Goal: Transaction & Acquisition: Purchase product/service

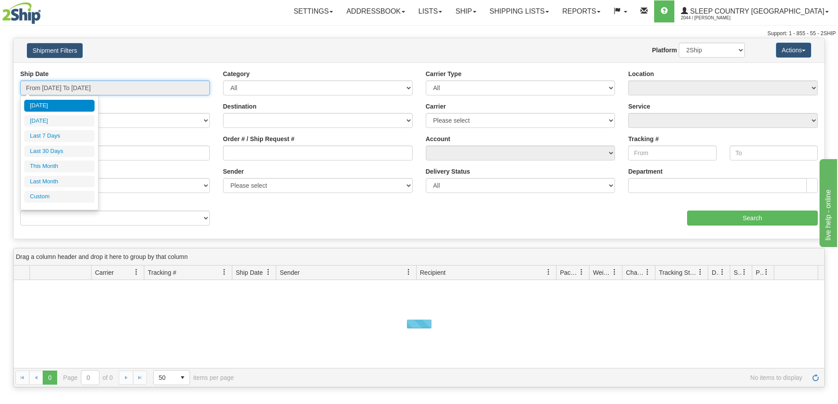
click at [86, 92] on input "From 09/23/2025 To 09/24/2025" at bounding box center [115, 88] width 190 height 15
click at [67, 149] on li "Last 30 Days" at bounding box center [59, 152] width 70 height 12
type input "From 08/26/2025 To 09/24/2025"
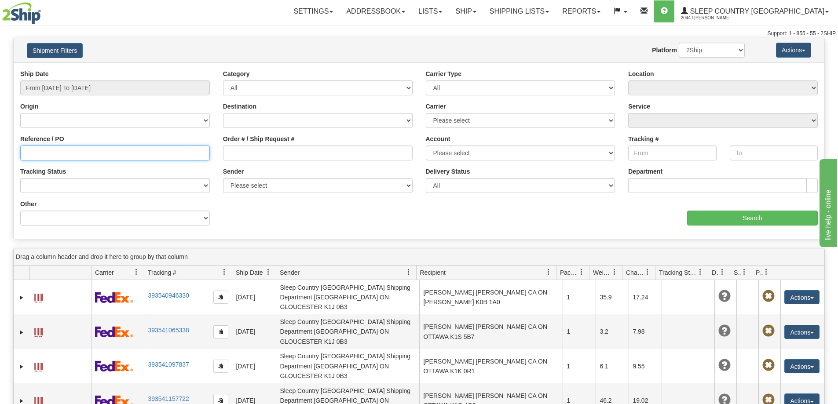
click at [102, 160] on input "Reference / PO" at bounding box center [115, 153] width 190 height 15
paste input "9000I097140"
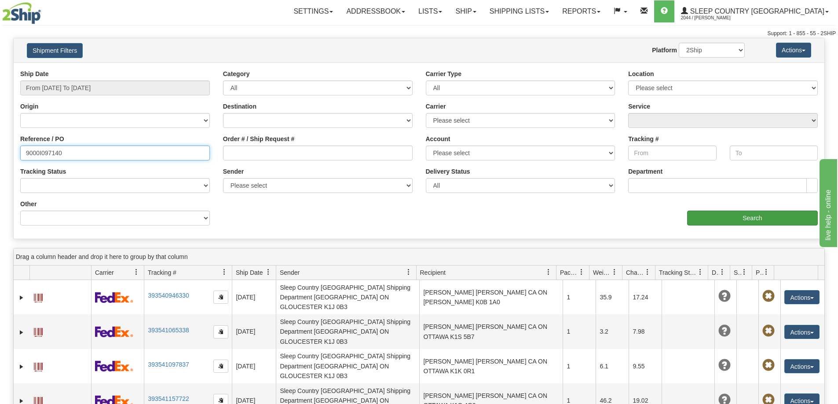
type input "9000I097140"
click at [748, 216] on input "Search" at bounding box center [752, 218] width 131 height 15
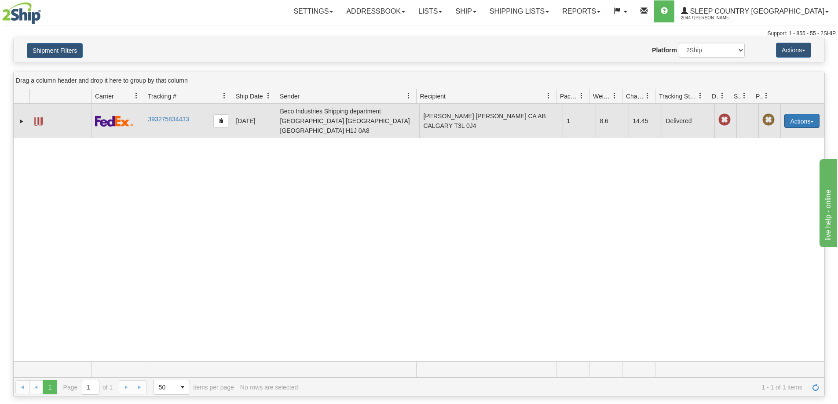
click at [811, 119] on button "Actions" at bounding box center [802, 121] width 35 height 14
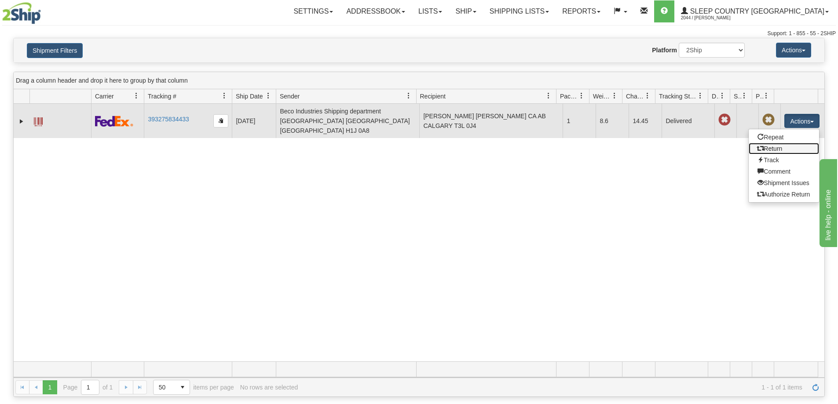
click at [773, 144] on link "Return" at bounding box center [784, 148] width 70 height 11
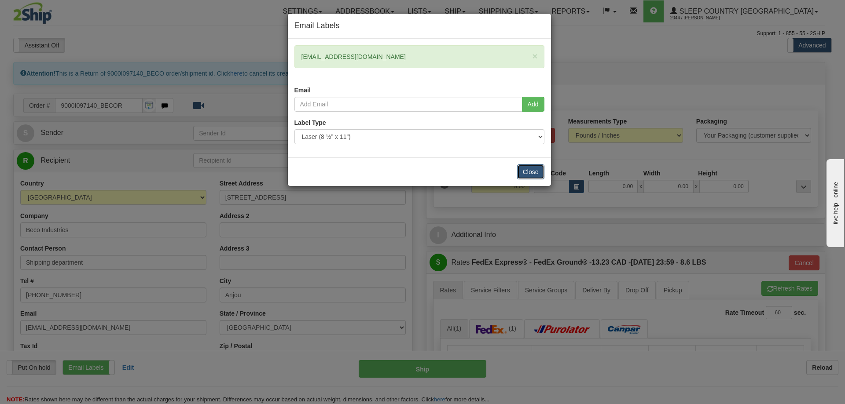
click at [533, 171] on button "Close" at bounding box center [530, 172] width 27 height 15
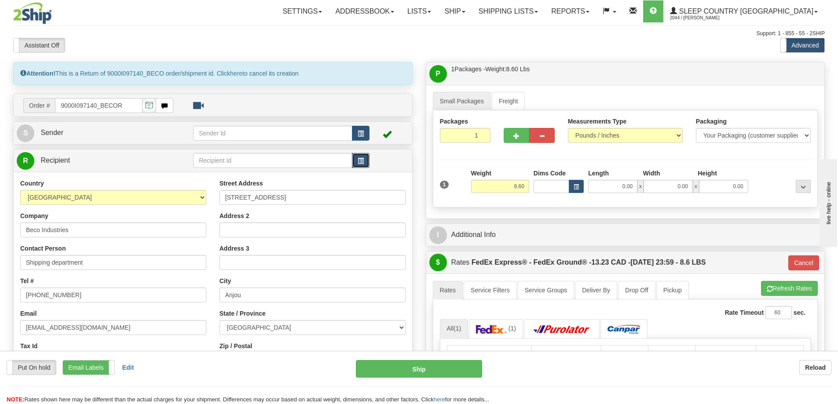
click at [356, 161] on button "button" at bounding box center [361, 160] width 18 height 15
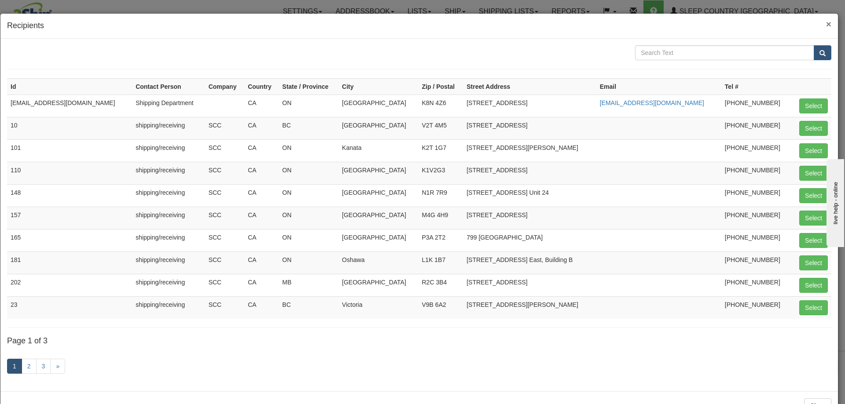
click at [826, 22] on span "×" at bounding box center [828, 24] width 5 height 10
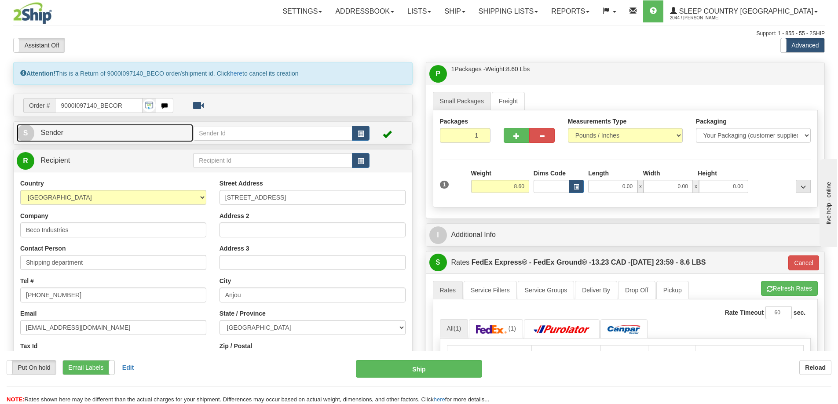
click at [24, 129] on span "S" at bounding box center [26, 134] width 18 height 18
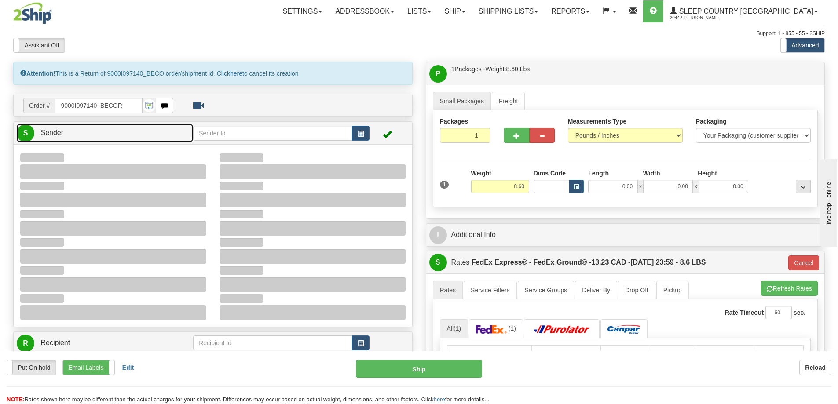
type input "10:29"
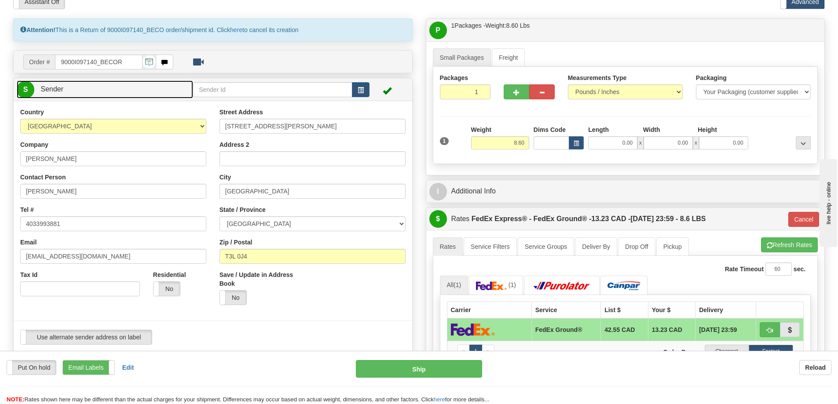
scroll to position [44, 0]
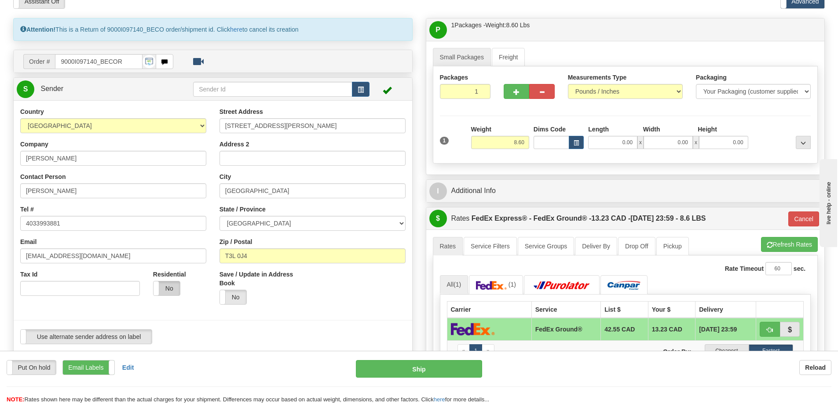
click at [167, 289] on label "No" at bounding box center [167, 289] width 26 height 14
type input "92"
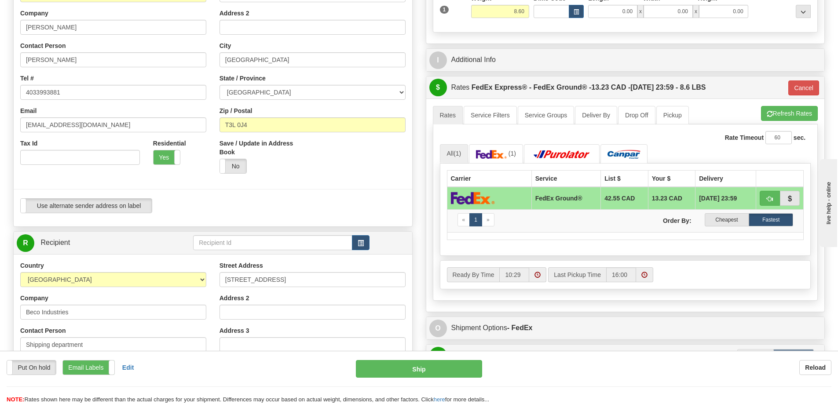
scroll to position [176, 0]
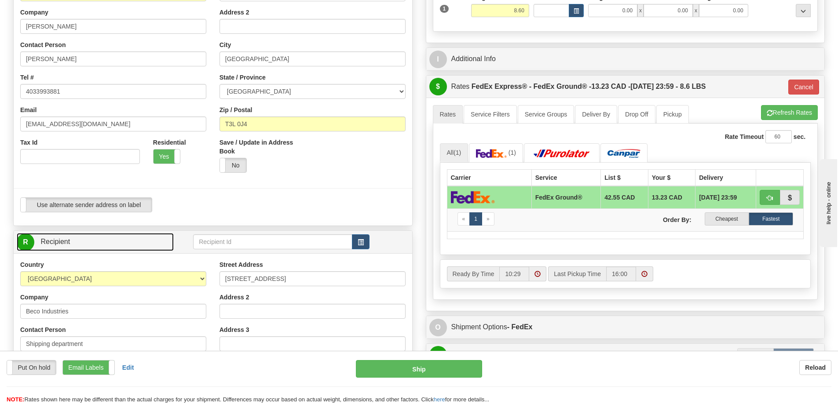
click at [27, 245] on span "R" at bounding box center [26, 243] width 18 height 18
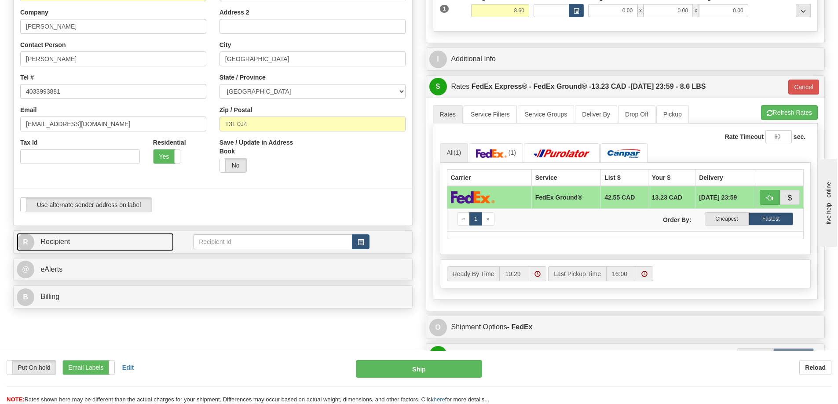
click at [30, 242] on span "R" at bounding box center [26, 243] width 18 height 18
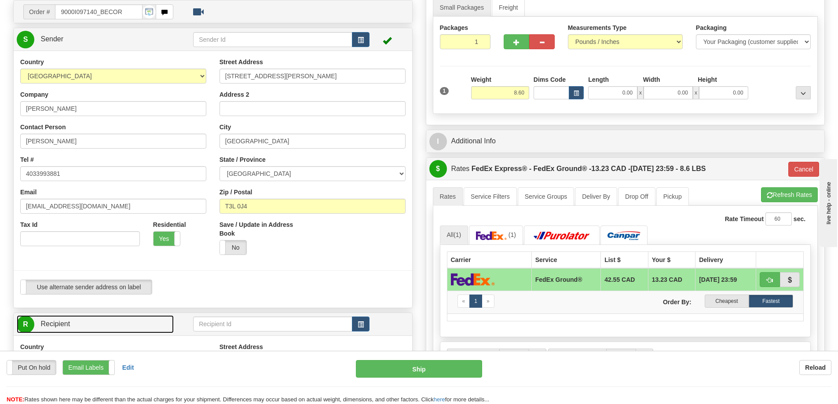
scroll to position [0, 0]
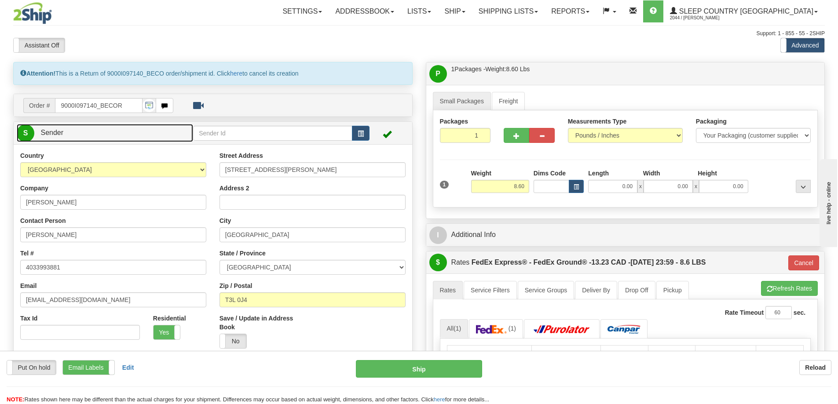
click at [27, 132] on span "S" at bounding box center [26, 134] width 18 height 18
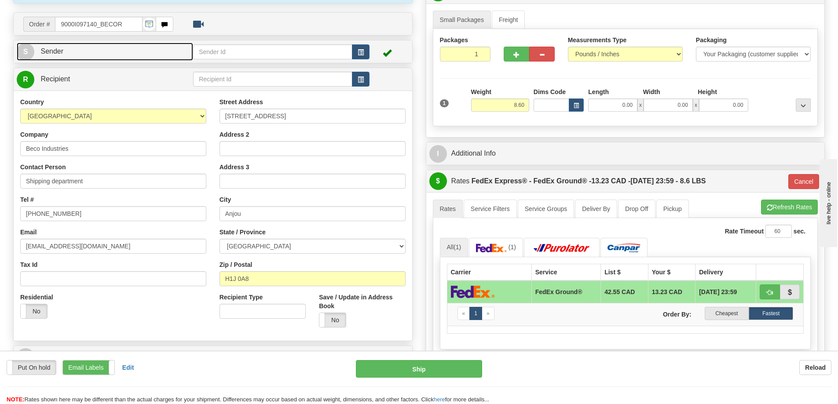
scroll to position [88, 0]
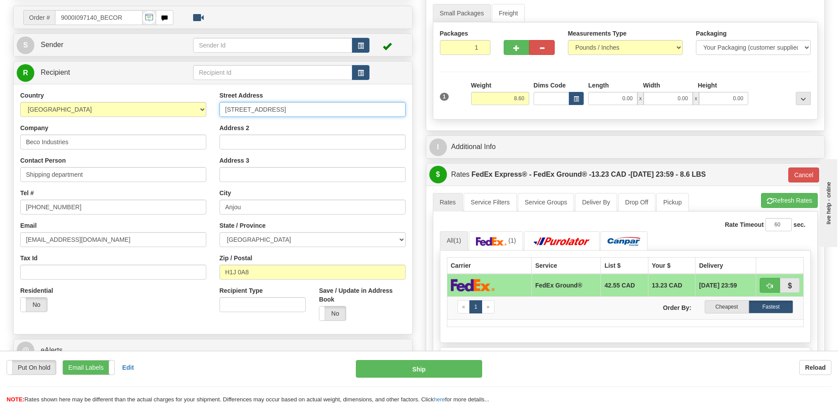
drag, startPoint x: 300, startPoint y: 106, endPoint x: 198, endPoint y: 114, distance: 102.8
click at [198, 114] on div "Country [GEOGRAPHIC_DATA] [GEOGRAPHIC_DATA] [GEOGRAPHIC_DATA] [GEOGRAPHIC_DATA]…" at bounding box center [213, 209] width 399 height 237
paste input "11 DUFFERIN PL SE"
type input "11 DUFFERIN PL SE"
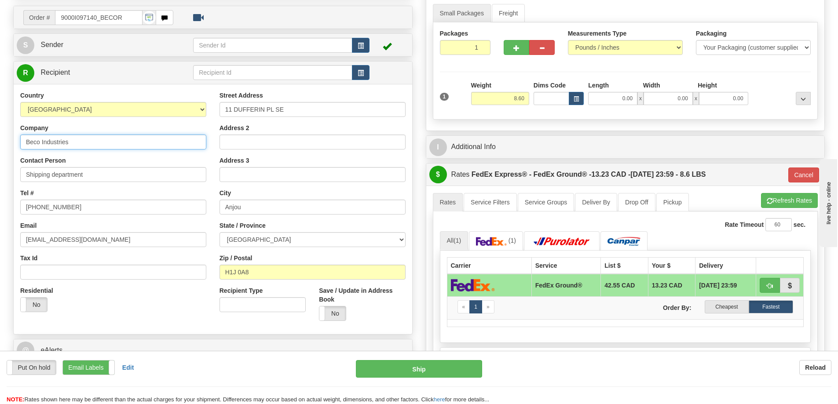
drag, startPoint x: 13, startPoint y: 154, endPoint x: -7, endPoint y: 155, distance: 19.4
click at [0, 155] on html "Training Course Close Toggle navigation Settings Shipping Preferences New Sende…" at bounding box center [419, 114] width 838 height 404
type input "Sleep Country [GEOGRAPHIC_DATA]"
drag, startPoint x: 274, startPoint y: 271, endPoint x: 184, endPoint y: 268, distance: 89.4
click at [184, 268] on div "Country [GEOGRAPHIC_DATA] [GEOGRAPHIC_DATA] [GEOGRAPHIC_DATA] [GEOGRAPHIC_DATA]…" at bounding box center [213, 209] width 399 height 237
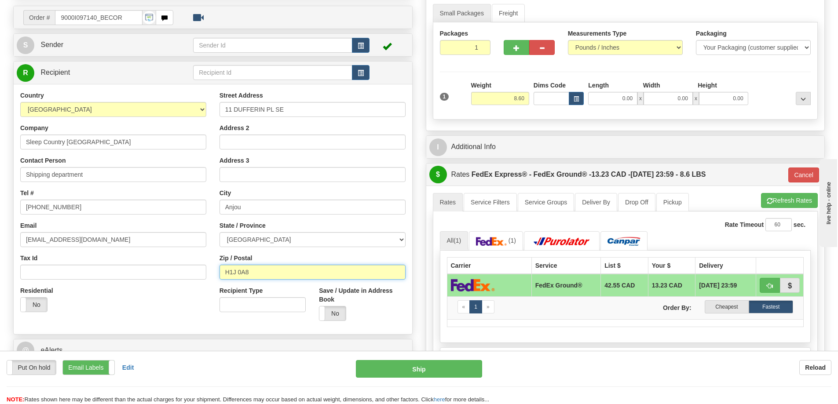
paste input "T2C 4W3"
type input "T2C 4W3"
type input "92"
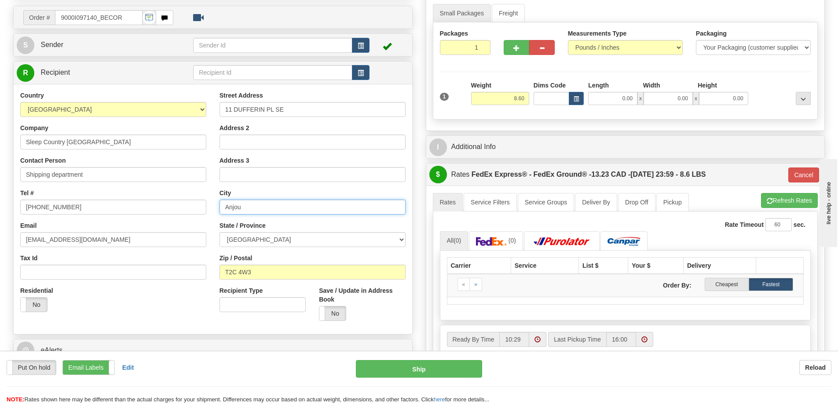
drag, startPoint x: 238, startPoint y: 209, endPoint x: 179, endPoint y: 203, distance: 60.1
click at [181, 204] on div "Country [GEOGRAPHIC_DATA] [GEOGRAPHIC_DATA] [GEOGRAPHIC_DATA] [GEOGRAPHIC_DATA]…" at bounding box center [213, 209] width 399 height 237
paste input "[GEOGRAPHIC_DATA]"
type input "[GEOGRAPHIC_DATA]"
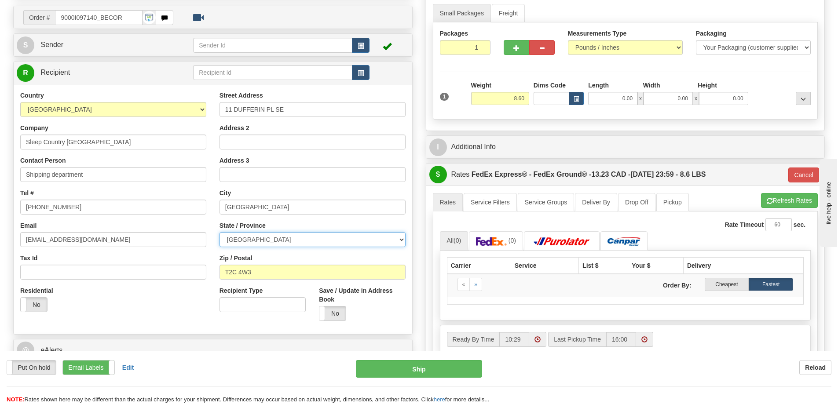
click at [286, 243] on select "[GEOGRAPHIC_DATA] [GEOGRAPHIC_DATA] [GEOGRAPHIC_DATA] [GEOGRAPHIC_DATA] [GEOGRA…" at bounding box center [313, 239] width 186 height 15
select select "AB"
click at [220, 232] on select "[GEOGRAPHIC_DATA] [GEOGRAPHIC_DATA] [GEOGRAPHIC_DATA] [GEOGRAPHIC_DATA] [GEOGRA…" at bounding box center [313, 239] width 186 height 15
drag, startPoint x: 113, startPoint y: 240, endPoint x: -4, endPoint y: 237, distance: 117.1
click at [0, 237] on html "Training Course Close Toggle navigation Settings Shipping Preferences New Sende…" at bounding box center [419, 114] width 838 height 404
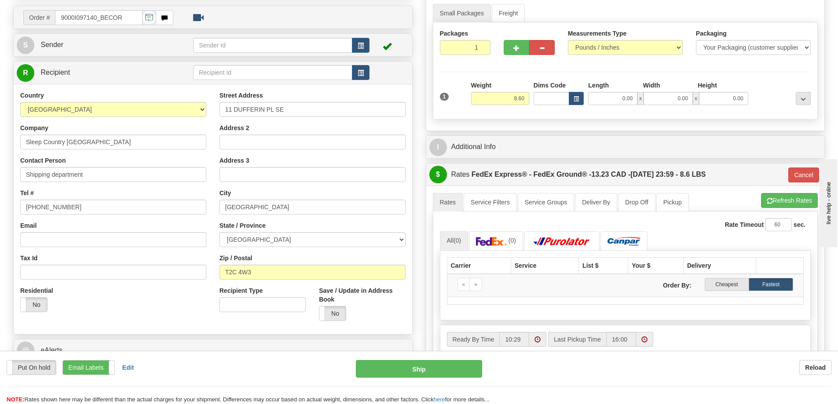
click at [154, 302] on div "Residential Yes No" at bounding box center [113, 302] width 199 height 33
click at [246, 142] on input "Address 2" at bounding box center [313, 142] width 186 height 15
click at [429, 369] on button "Ship" at bounding box center [419, 369] width 126 height 18
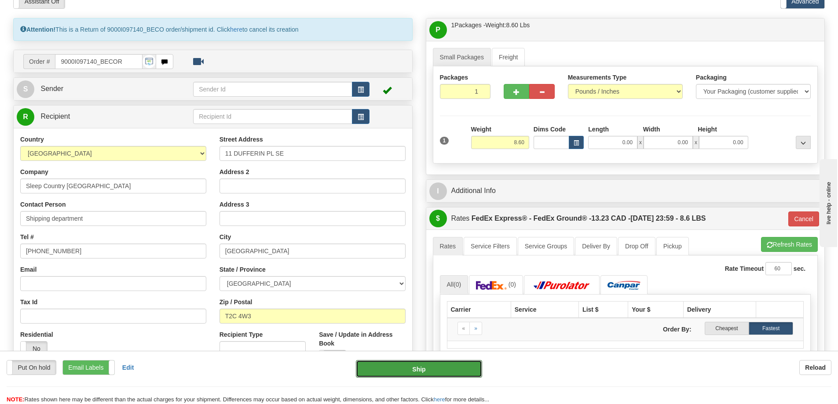
scroll to position [176, 0]
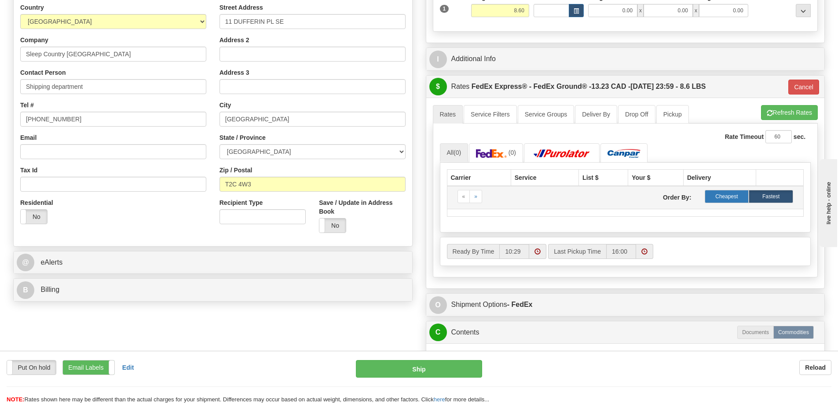
click at [727, 198] on label "Cheapest" at bounding box center [727, 196] width 44 height 13
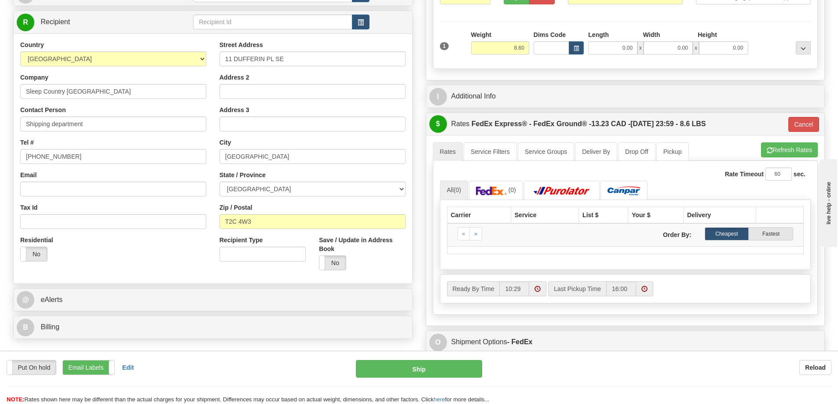
scroll to position [88, 0]
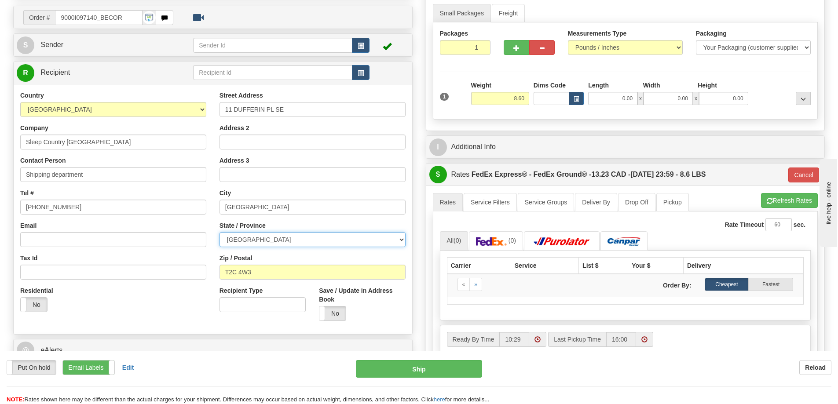
click at [228, 240] on select "[GEOGRAPHIC_DATA] [GEOGRAPHIC_DATA] [GEOGRAPHIC_DATA] [GEOGRAPHIC_DATA] [GEOGRA…" at bounding box center [313, 239] width 186 height 15
click at [220, 232] on select "[GEOGRAPHIC_DATA] [GEOGRAPHIC_DATA] [GEOGRAPHIC_DATA] [GEOGRAPHIC_DATA] [GEOGRA…" at bounding box center [313, 239] width 186 height 15
click at [102, 179] on input "Shipping department" at bounding box center [113, 174] width 186 height 15
click at [670, 203] on link "Pickup" at bounding box center [673, 202] width 33 height 18
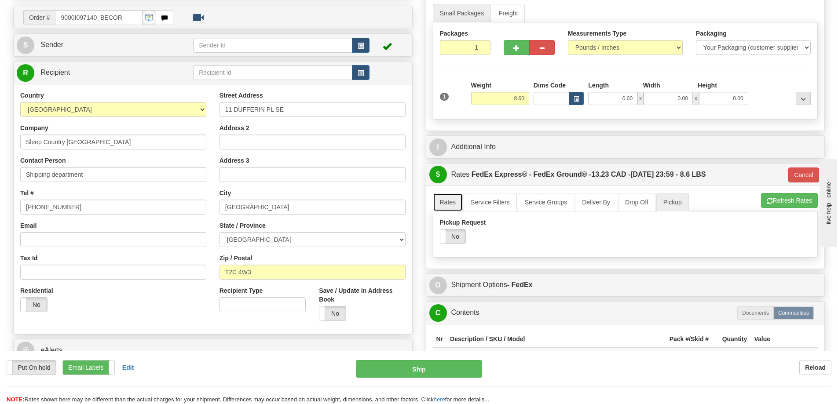
click at [455, 205] on link "Rates" at bounding box center [448, 202] width 30 height 18
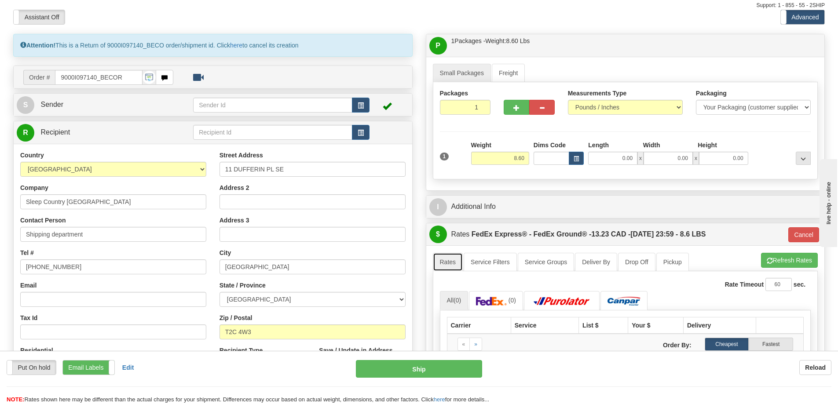
scroll to position [0, 0]
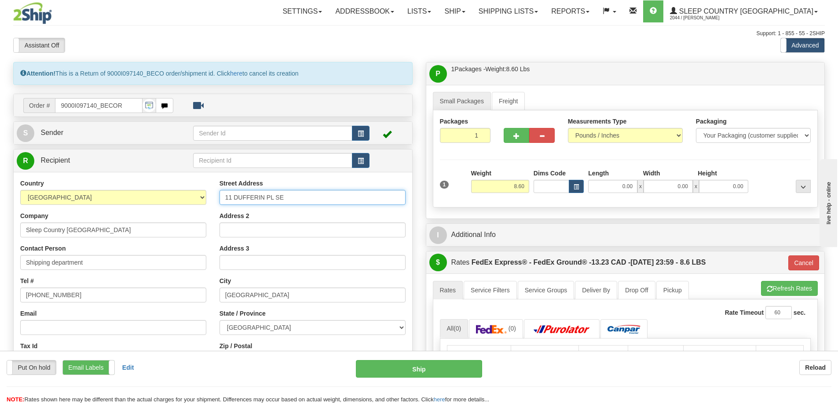
click at [226, 195] on input "11 DUFFERIN PL SE" at bounding box center [313, 197] width 186 height 15
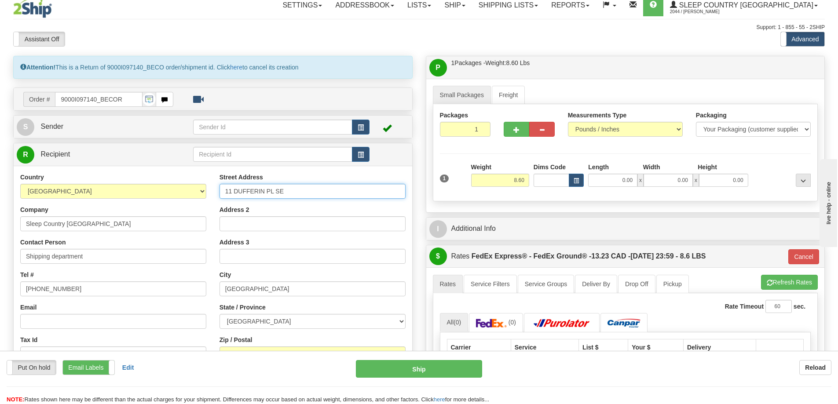
scroll to position [88, 0]
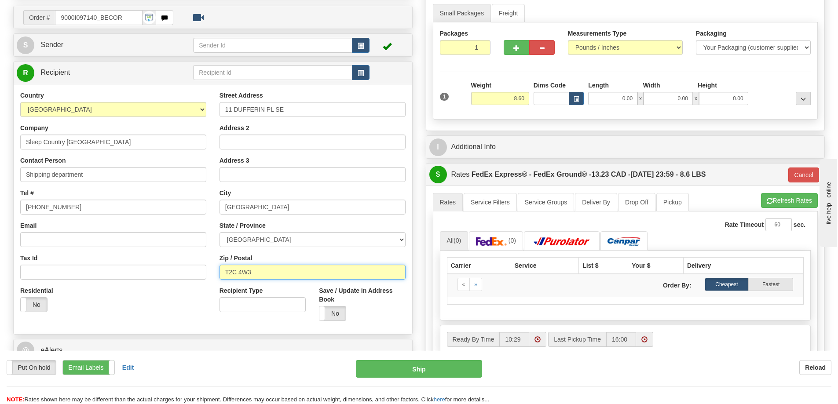
click at [224, 273] on input "T2C 4W3" at bounding box center [313, 272] width 186 height 15
click at [26, 172] on input "Shipping department" at bounding box center [113, 174] width 186 height 15
type input "Shipping Department"
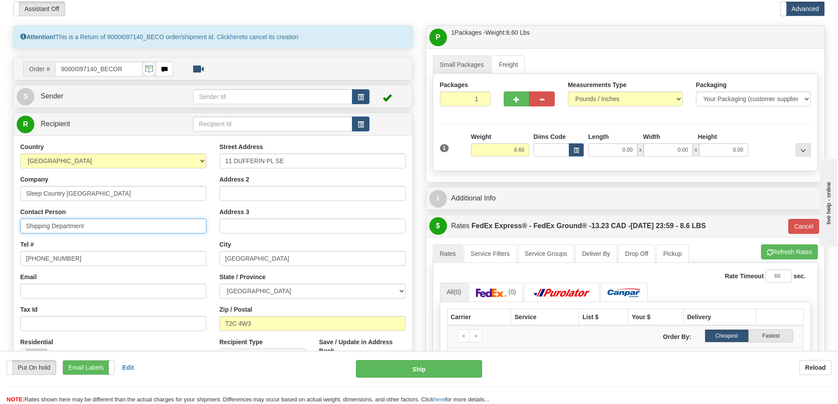
scroll to position [0, 0]
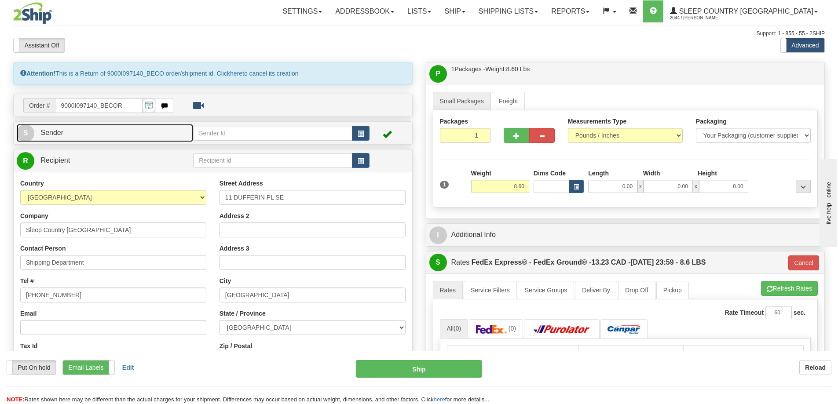
click at [24, 132] on span "S" at bounding box center [26, 134] width 18 height 18
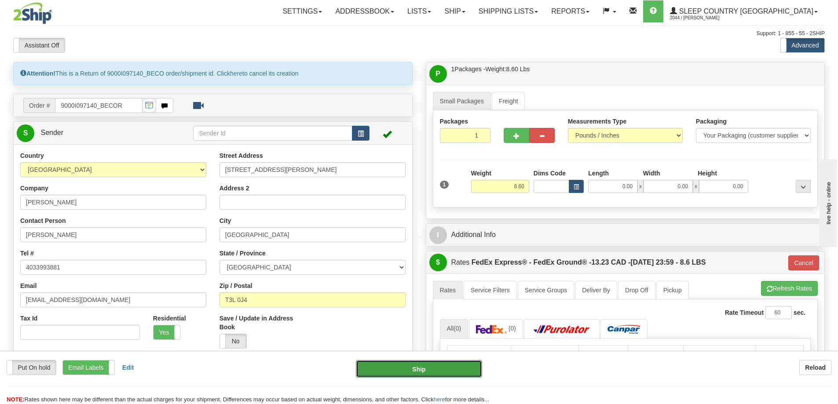
click at [438, 372] on button "Ship" at bounding box center [419, 369] width 126 height 18
click at [257, 130] on input "text" at bounding box center [272, 133] width 159 height 15
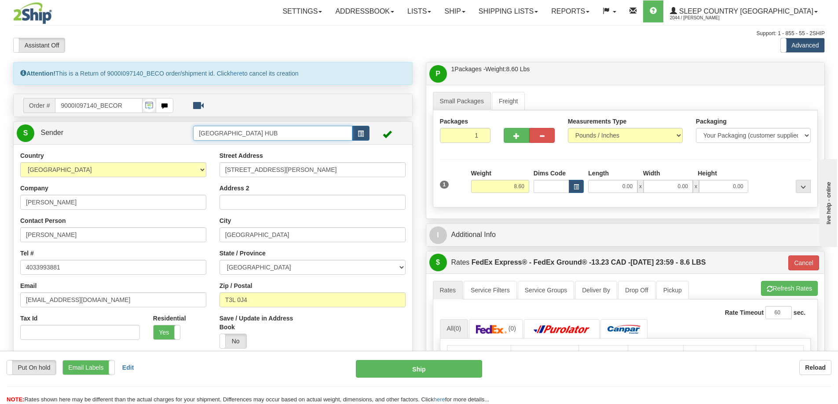
type input "[GEOGRAPHIC_DATA] HUB"
type input "92"
